Goal: Find specific page/section: Find specific page/section

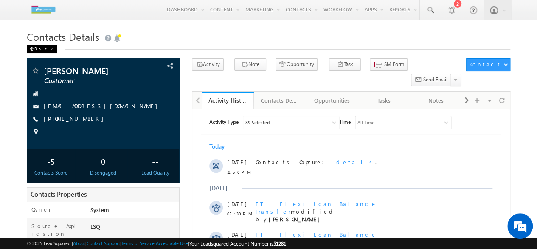
click at [40, 49] on div "Back" at bounding box center [42, 49] width 30 height 8
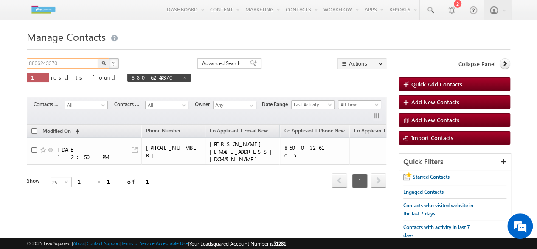
click at [73, 66] on input "8806243370" at bounding box center [63, 63] width 73 height 10
type input "Search Contacts"
click at [84, 64] on input "text" at bounding box center [63, 63] width 73 height 10
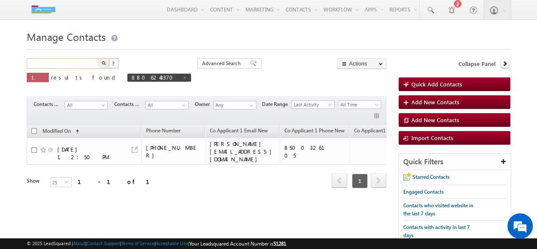
paste input "8589909384"
type input "8589909384"
click at [104, 64] on img "button" at bounding box center [104, 63] width 4 height 4
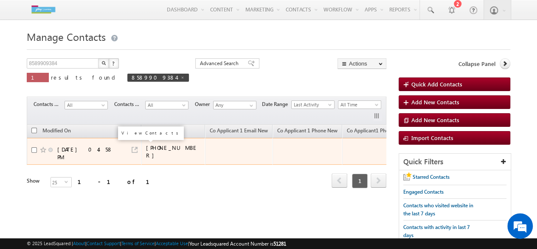
click at [136, 147] on link at bounding box center [135, 150] width 6 height 6
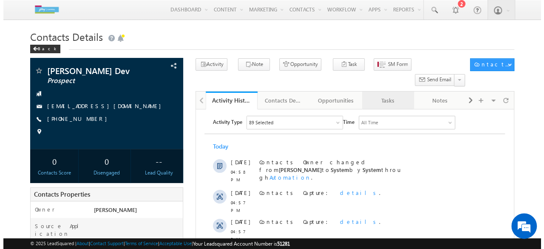
scroll to position [27, 0]
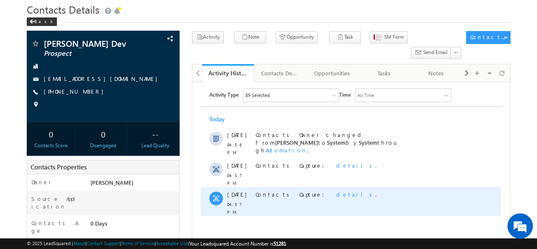
click at [336, 190] on span "details" at bounding box center [355, 193] width 39 height 7
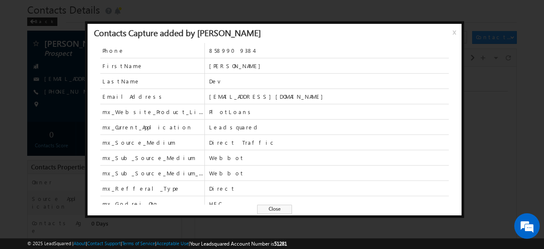
scroll to position [0, 0]
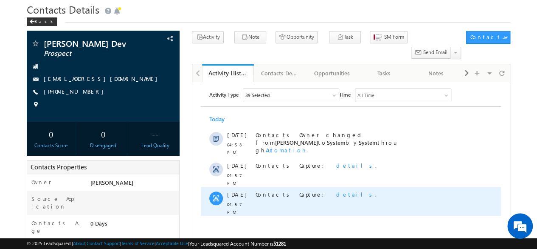
click at [336, 190] on span "details" at bounding box center [355, 193] width 39 height 7
